Goal: Task Accomplishment & Management: Manage account settings

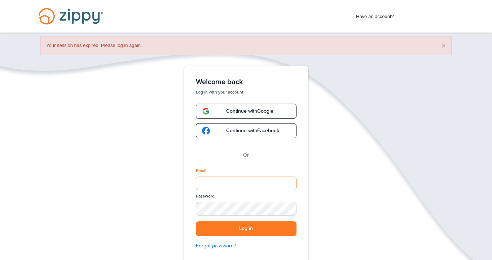
click at [214, 181] on input "Email" at bounding box center [246, 183] width 101 height 14
type input "**********"
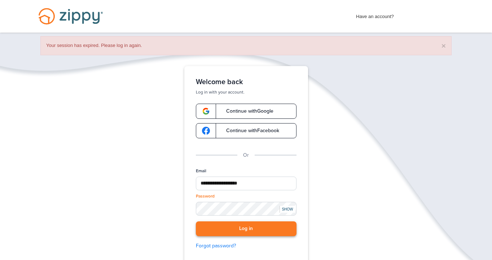
click at [275, 230] on button "Log in" at bounding box center [246, 228] width 101 height 15
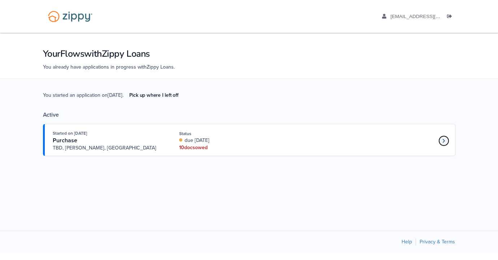
click at [442, 139] on icon "Loan number 4267742" at bounding box center [443, 140] width 3 height 5
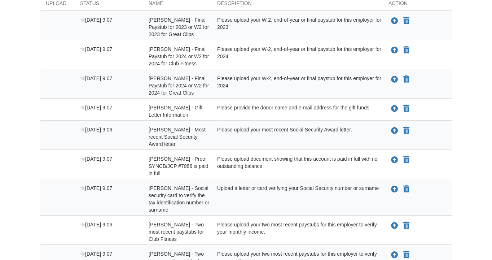
scroll to position [133, 0]
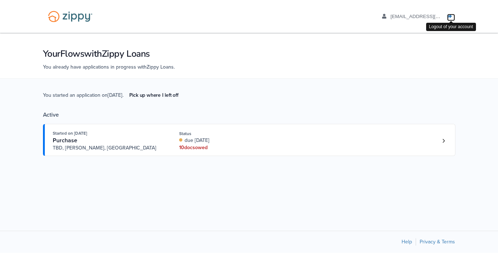
click at [449, 16] on icon "Log out" at bounding box center [449, 16] width 5 height 5
